Goal: Transaction & Acquisition: Purchase product/service

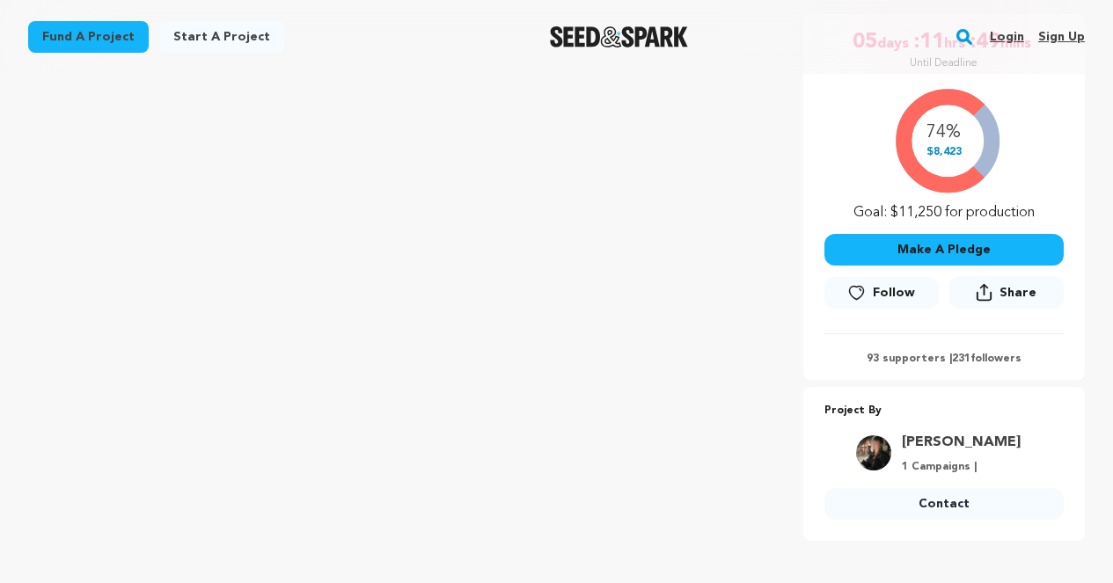
scroll to position [359, 0]
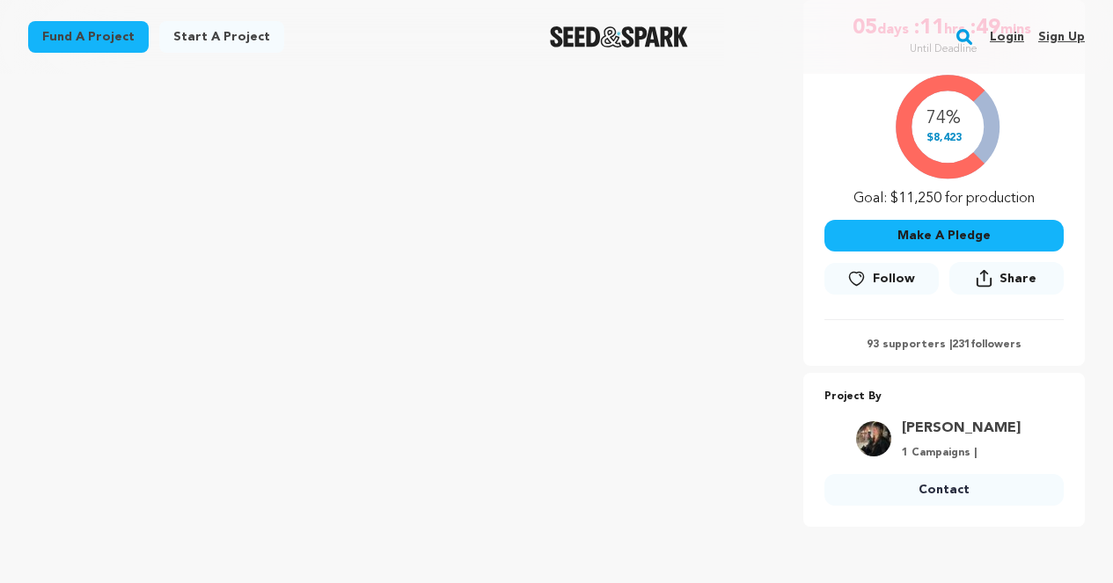
click at [999, 241] on button "Make A Pledge" at bounding box center [943, 236] width 239 height 32
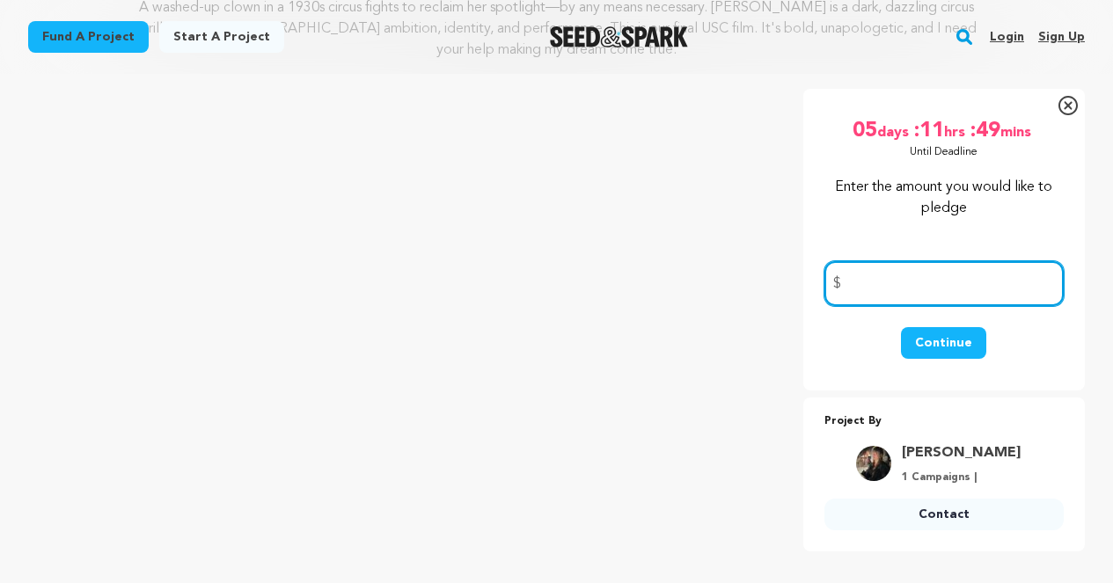
scroll to position [264, 0]
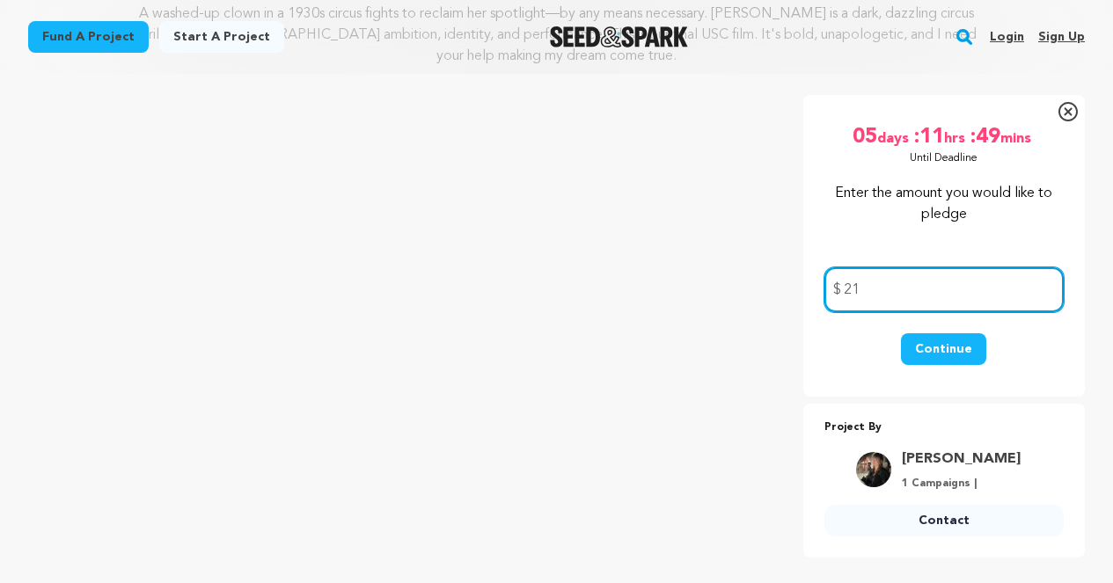
type input "2"
type input "1"
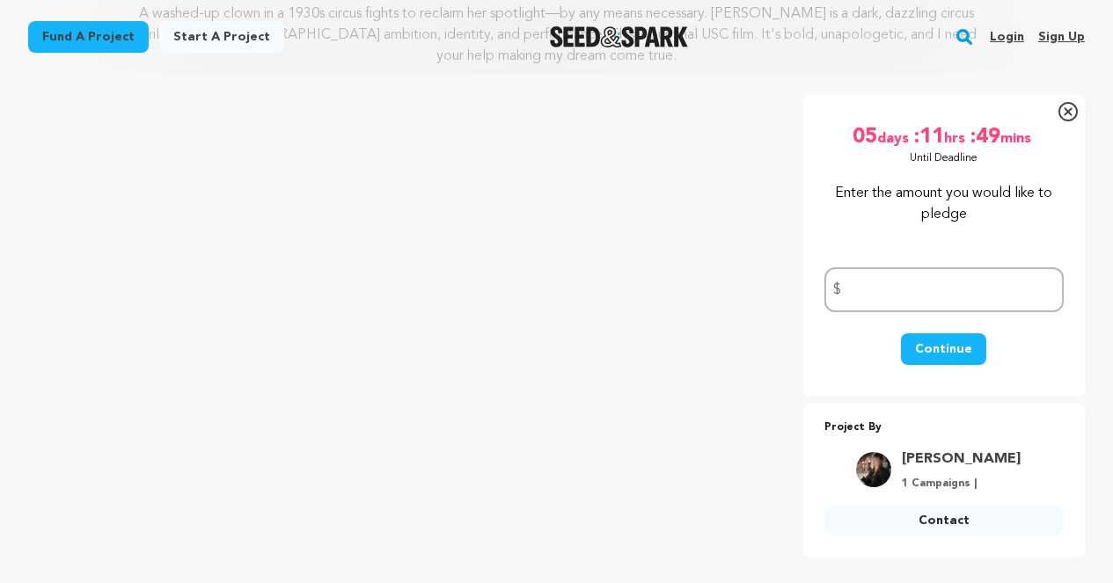
click at [1009, 227] on div "Enter the amount you would like to pledge $ Continue" at bounding box center [943, 283] width 239 height 200
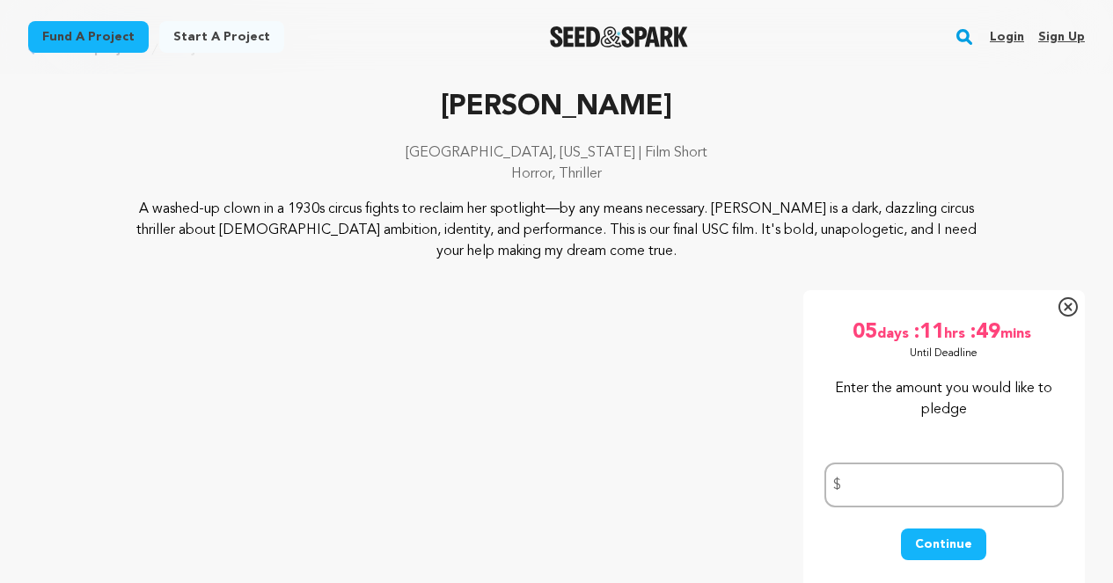
scroll to position [113, 0]
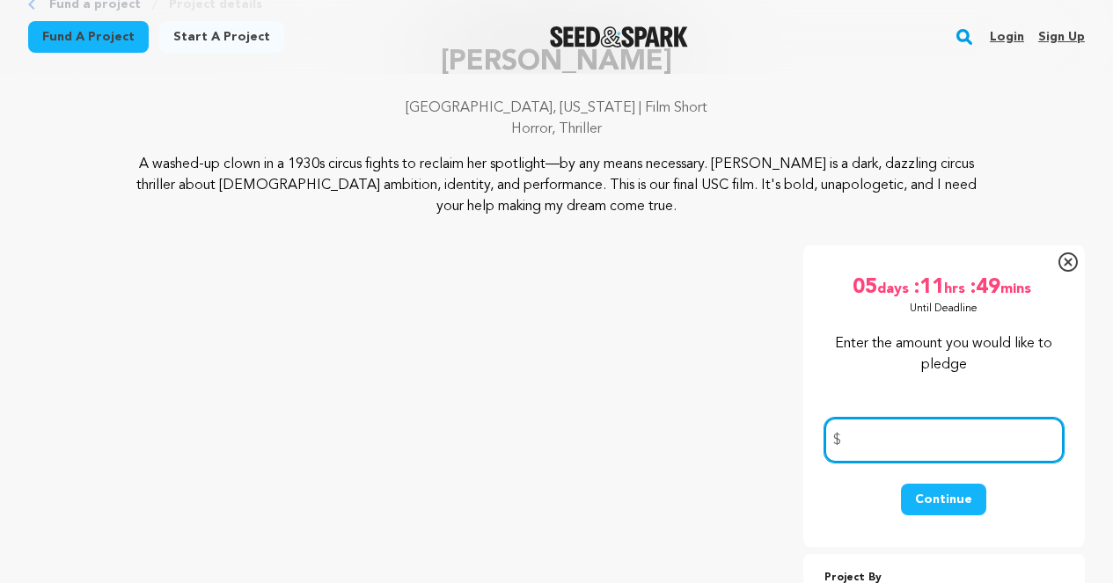
click at [910, 448] on input "number" at bounding box center [943, 440] width 239 height 45
type input "150"
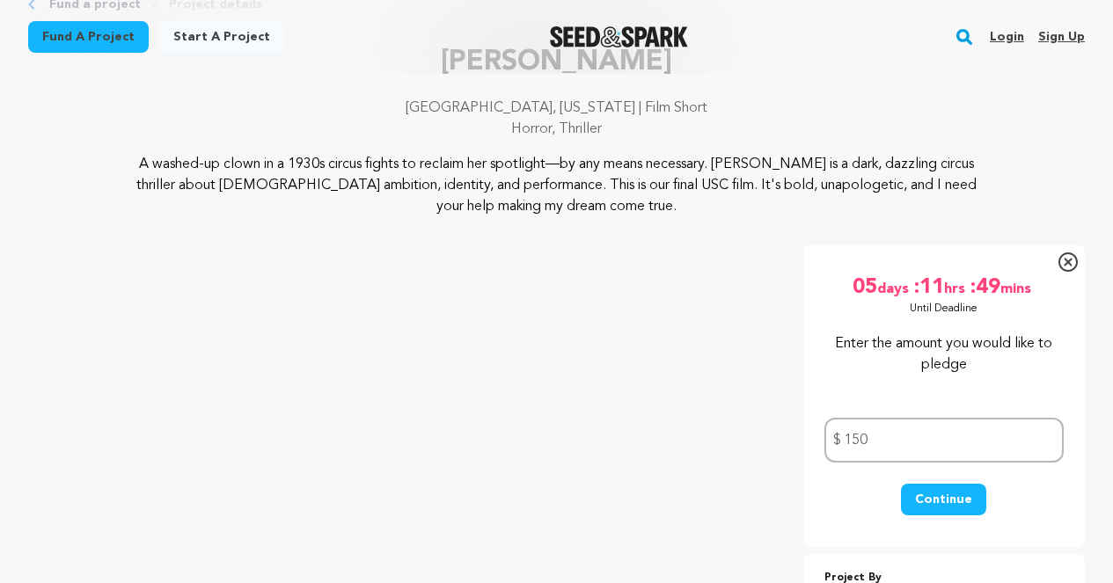
click at [940, 501] on button "Continue" at bounding box center [943, 500] width 85 height 32
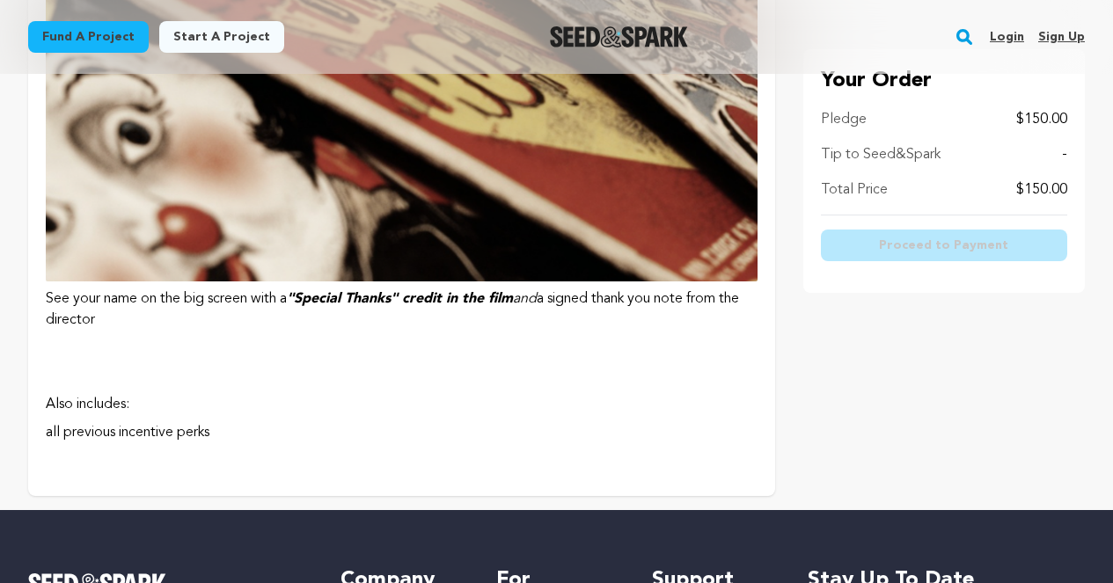
scroll to position [3512, 0]
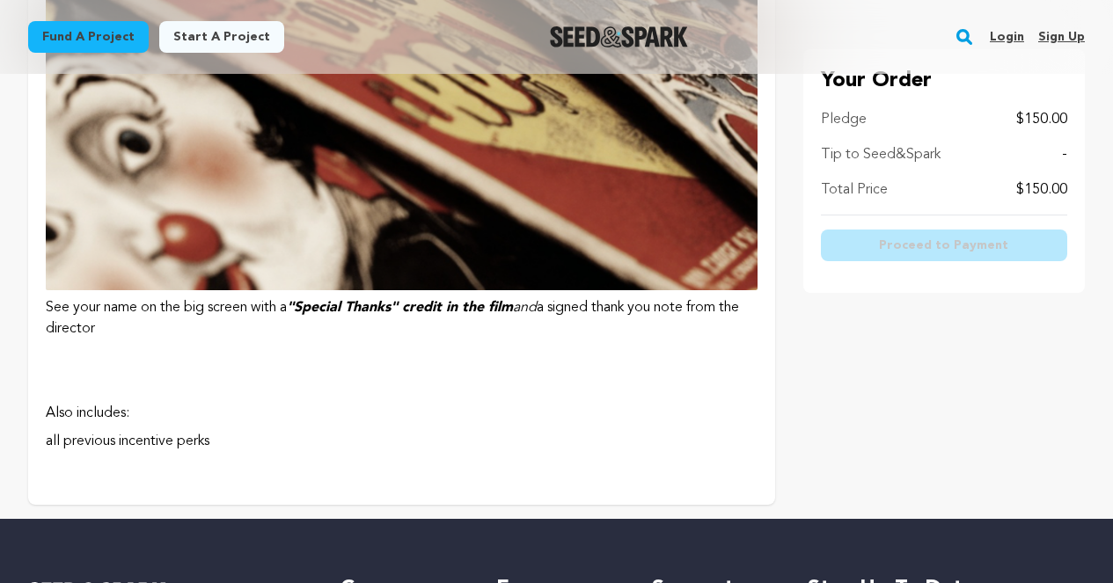
click at [557, 206] on img at bounding box center [402, 9] width 712 height 562
